Goal: Task Accomplishment & Management: Use online tool/utility

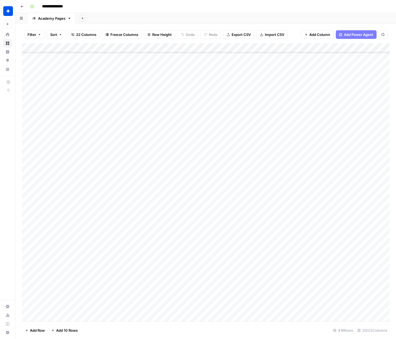
scroll to position [200, 0]
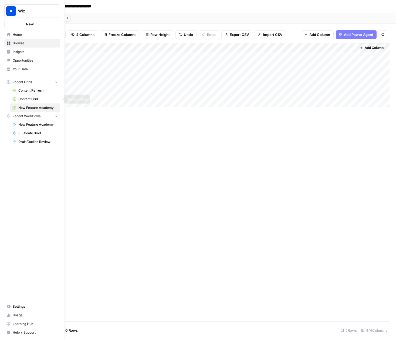
click at [36, 99] on span "Content Grid" at bounding box center [37, 99] width 39 height 5
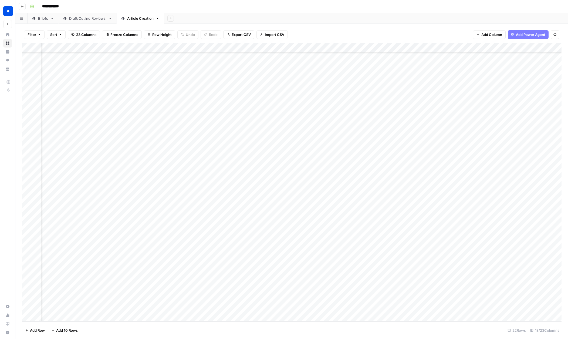
scroll to position [49, 417]
click at [333, 289] on div "Add Column" at bounding box center [292, 182] width 540 height 278
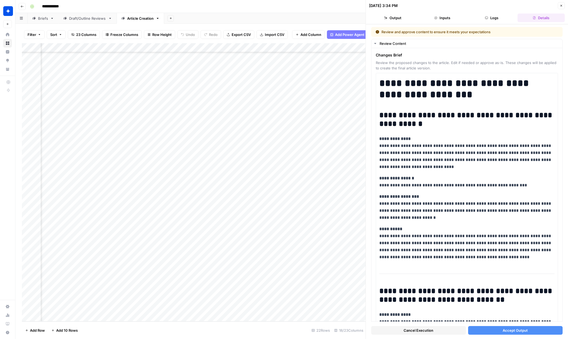
click at [396, 6] on icon "button" at bounding box center [561, 5] width 3 height 3
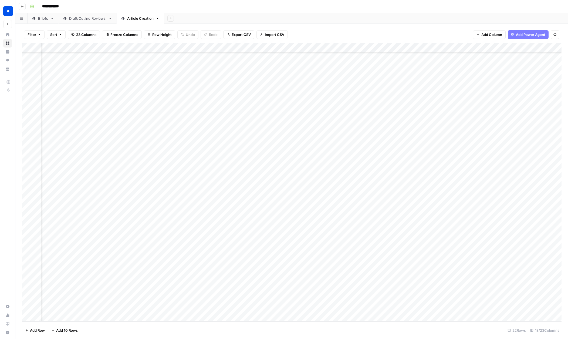
scroll to position [49, 417]
click at [373, 275] on div "Add Column" at bounding box center [292, 182] width 540 height 278
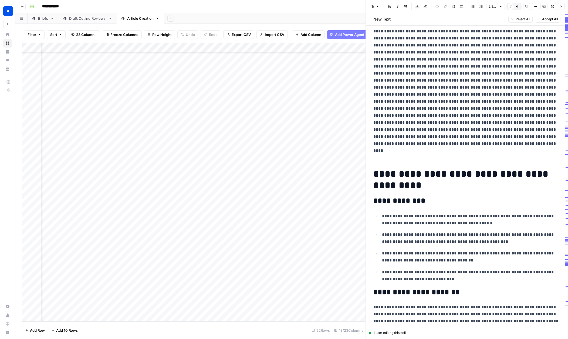
scroll to position [699, 0]
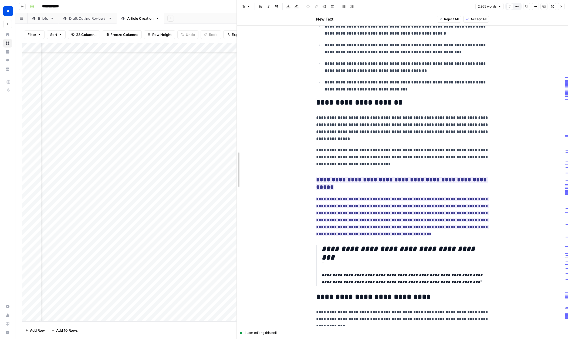
drag, startPoint x: 368, startPoint y: 160, endPoint x: 239, endPoint y: 159, distance: 129.0
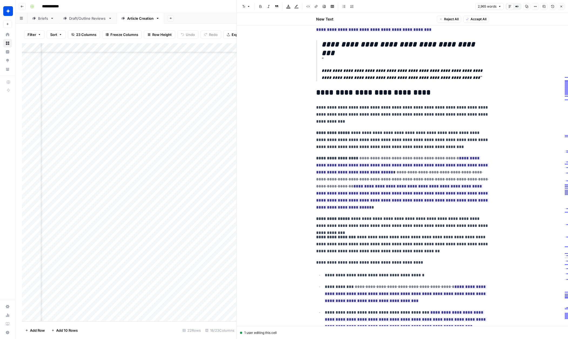
scroll to position [906, 0]
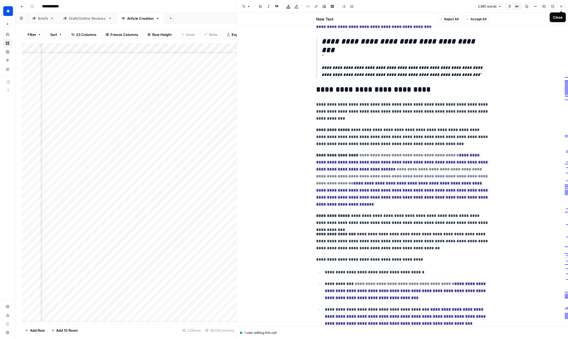
click at [396, 7] on icon "button" at bounding box center [561, 6] width 3 height 3
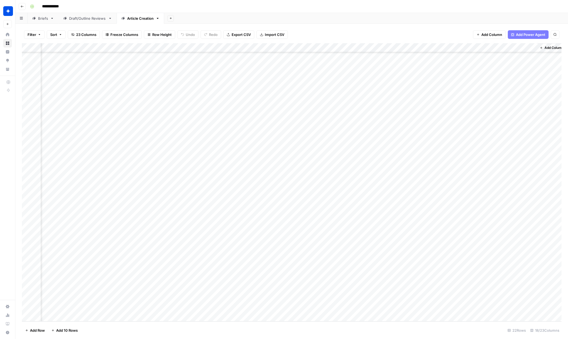
scroll to position [49, 411]
click at [380, 273] on div "Add Column" at bounding box center [292, 182] width 540 height 278
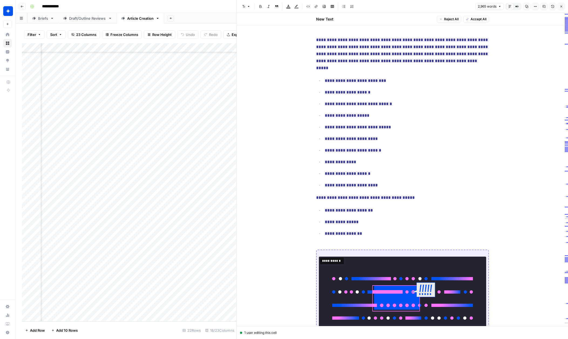
click at [200, 206] on div "Add Column" at bounding box center [129, 182] width 215 height 278
click at [396, 6] on icon "button" at bounding box center [561, 6] width 3 height 3
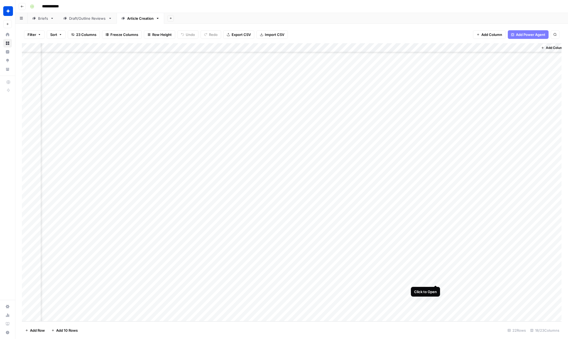
click at [396, 273] on div "Add Column" at bounding box center [292, 182] width 540 height 278
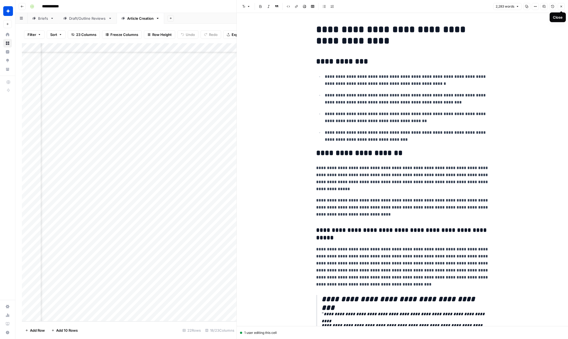
click at [396, 7] on icon "button" at bounding box center [561, 6] width 3 height 3
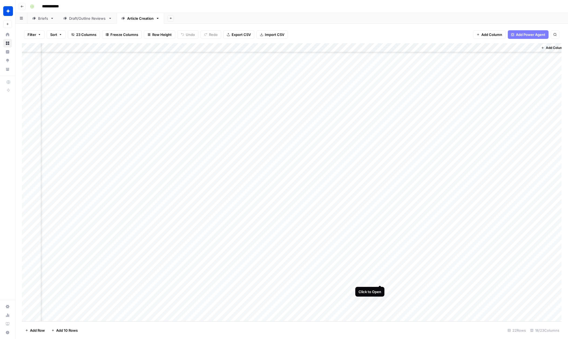
click at [380, 275] on div "Add Column" at bounding box center [292, 182] width 540 height 278
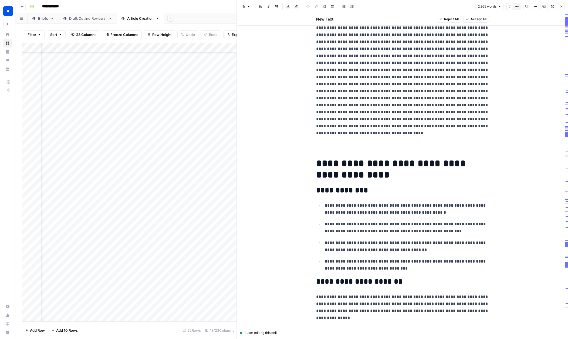
scroll to position [677, 0]
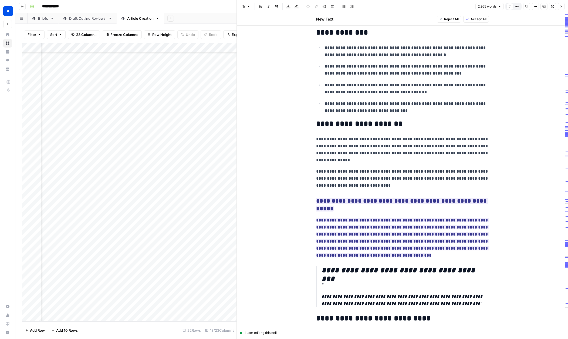
click at [396, 6] on icon "button" at bounding box center [561, 6] width 3 height 3
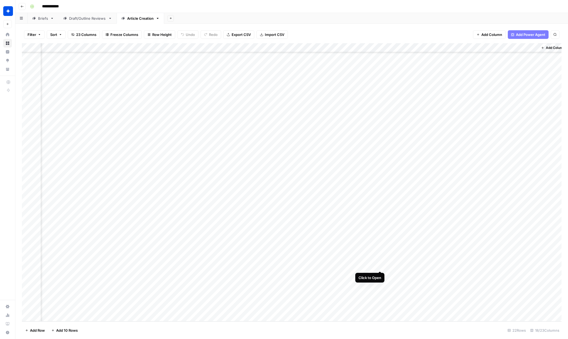
click at [381, 261] on div "Add Column" at bounding box center [292, 182] width 540 height 278
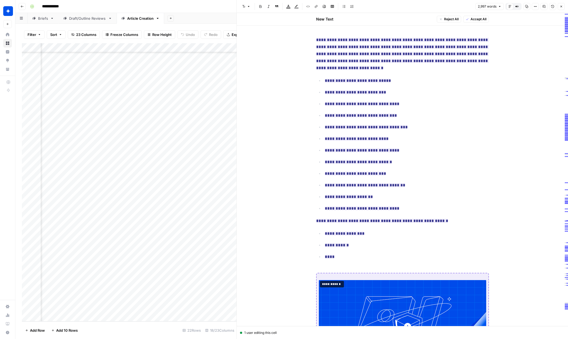
click at [396, 8] on icon "button" at bounding box center [561, 6] width 3 height 3
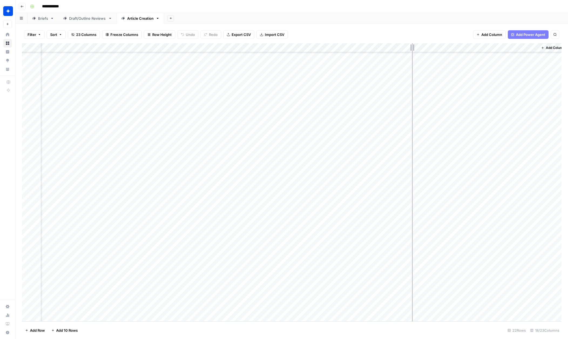
drag, startPoint x: 391, startPoint y: 48, endPoint x: 415, endPoint y: 47, distance: 24.0
click at [396, 47] on div "Add Column" at bounding box center [292, 182] width 540 height 278
click at [396, 289] on div "Add Column" at bounding box center [292, 182] width 540 height 278
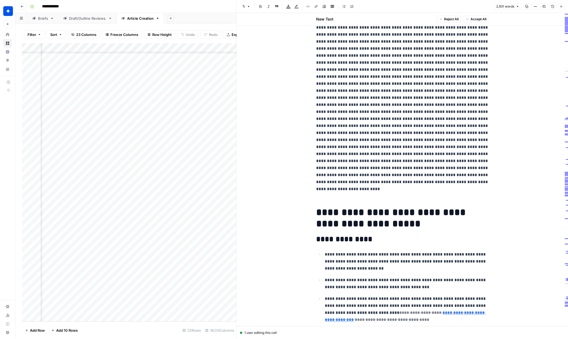
scroll to position [506, 0]
click at [396, 7] on icon "button" at bounding box center [561, 6] width 3 height 3
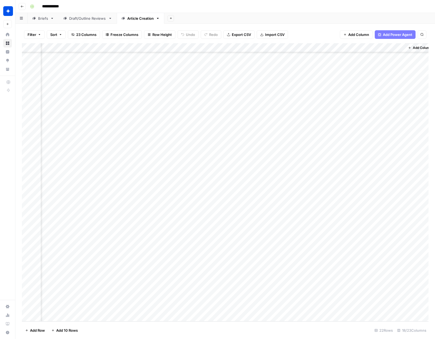
scroll to position [49, 573]
click at [240, 289] on div "Add Column" at bounding box center [225, 182] width 406 height 278
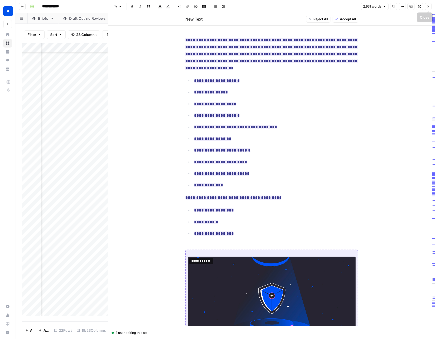
click at [396, 8] on button "Close" at bounding box center [427, 6] width 7 height 7
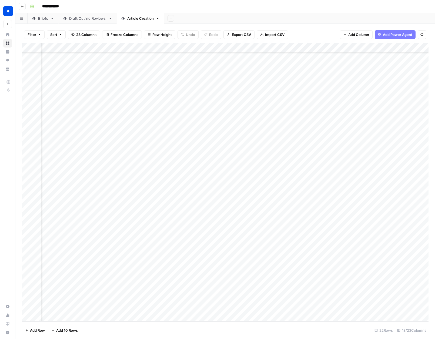
scroll to position [49, 514]
click at [236, 289] on div "Add Column" at bounding box center [225, 182] width 406 height 278
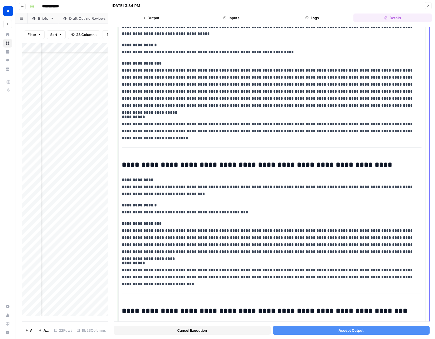
scroll to position [4909, 0]
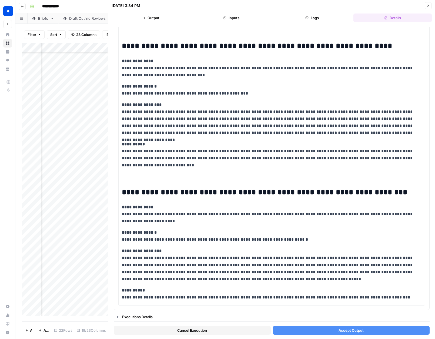
click at [396, 6] on icon "button" at bounding box center [427, 5] width 3 height 3
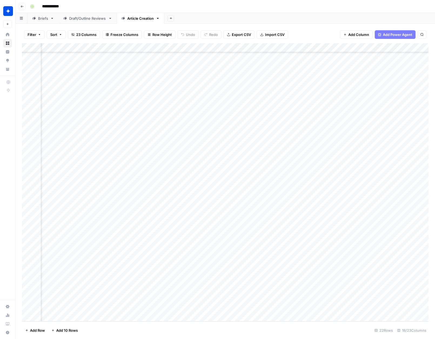
scroll to position [49, 0]
